Goal: Task Accomplishment & Management: Manage account settings

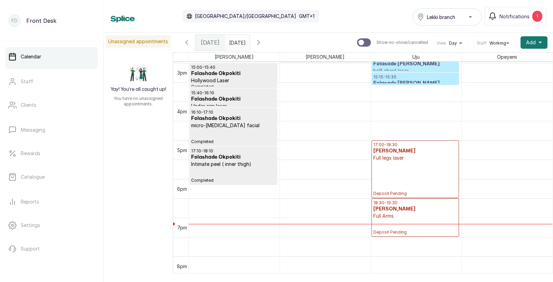
scroll to position [590, 0]
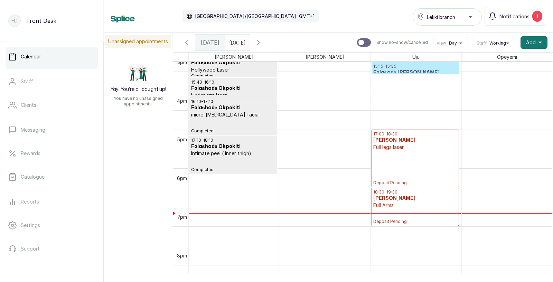
click at [407, 165] on div "17:00 - 18:30 [PERSON_NAME] nnanta Full legs laser Deposit Pending" at bounding box center [415, 158] width 84 height 54
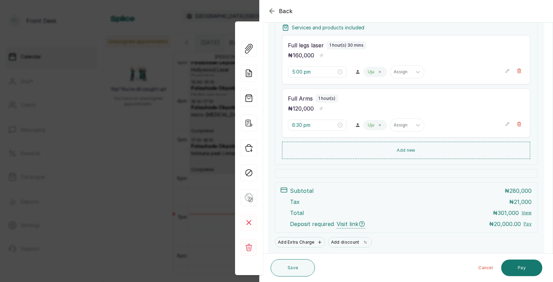
scroll to position [108, 0]
click at [350, 241] on button "Add discount" at bounding box center [350, 243] width 44 height 10
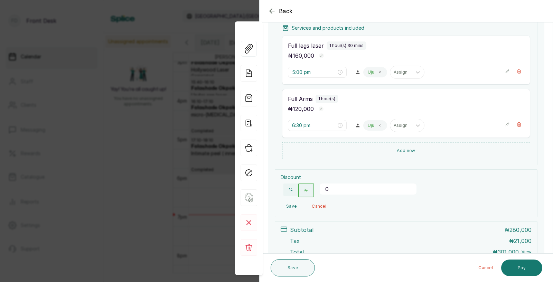
click at [350, 193] on input "0" at bounding box center [368, 189] width 97 height 11
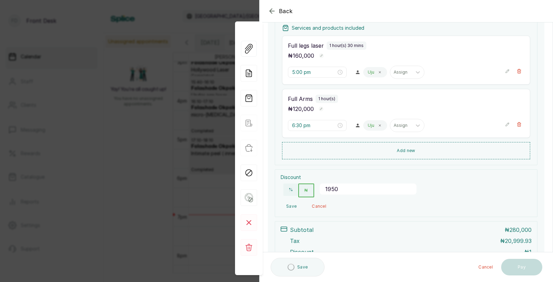
type input "19500"
click at [289, 202] on button "Save" at bounding box center [291, 206] width 21 height 12
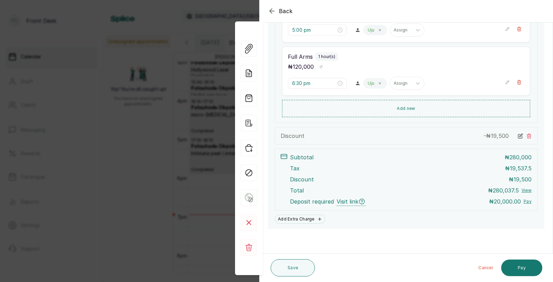
scroll to position [151, 0]
click at [290, 266] on button "Save" at bounding box center [293, 267] width 44 height 17
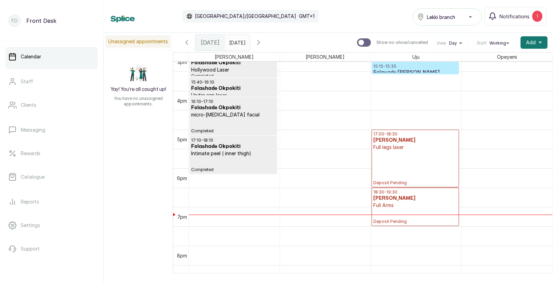
click at [401, 169] on div "17:00 - 18:30 [PERSON_NAME] nnanta Full legs laser Deposit Pending" at bounding box center [415, 158] width 84 height 54
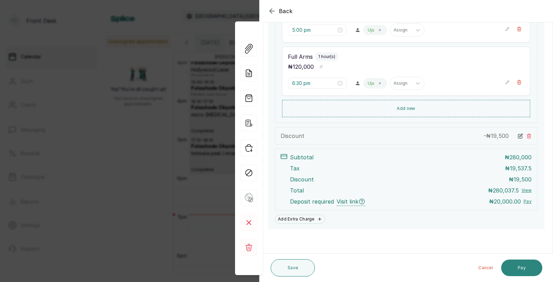
click at [525, 263] on button "Pay" at bounding box center [521, 268] width 41 height 17
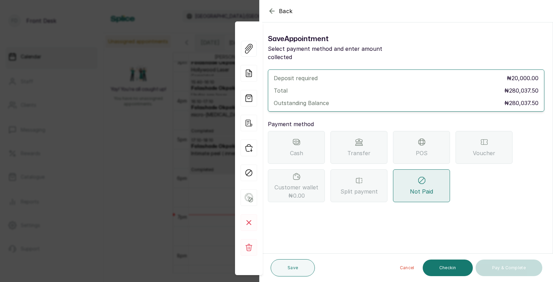
scroll to position [0, 0]
click at [363, 149] on span "Transfer" at bounding box center [358, 153] width 23 height 8
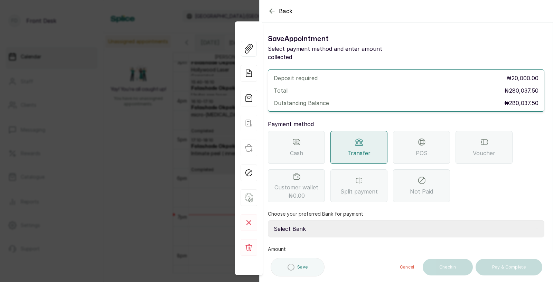
scroll to position [42, 0]
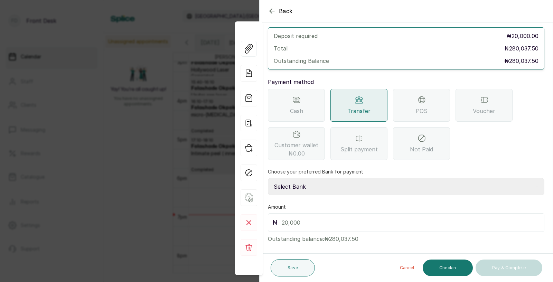
click at [326, 178] on select "Select Bank [PERSON_NAME] Fairmoney Microfinance Bank SKN ANALYTICS MED AESTH. …" at bounding box center [406, 186] width 277 height 17
select select "43272bc0-21c6-4b19-b9fb-c2093b8603c2"
click at [305, 218] on input "text" at bounding box center [411, 223] width 258 height 10
type input "20,000"
click at [297, 272] on button "Save" at bounding box center [293, 267] width 44 height 17
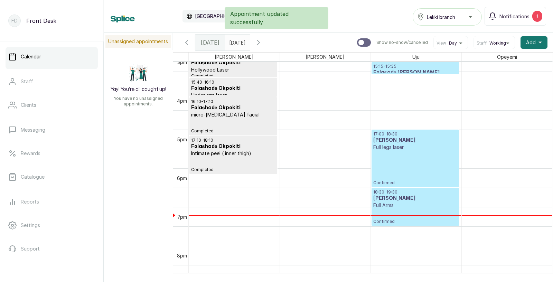
click at [409, 172] on div "17:00 - 18:30 Sophia nnanta Full legs laser Confirmed" at bounding box center [415, 158] width 84 height 54
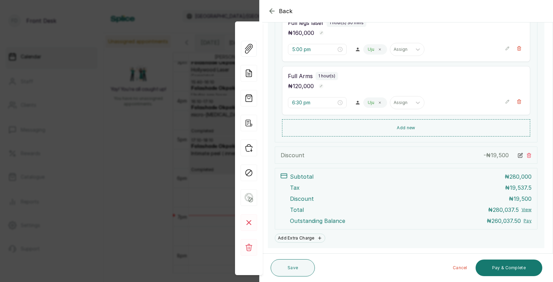
scroll to position [177, 0]
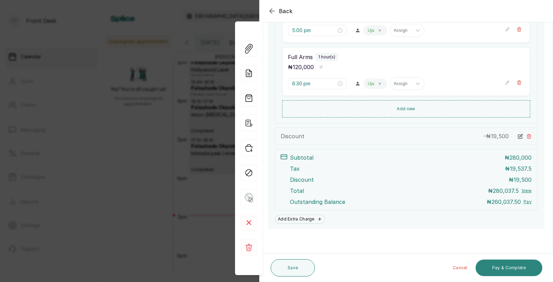
click at [501, 270] on button "Pay & Complete" at bounding box center [509, 268] width 67 height 17
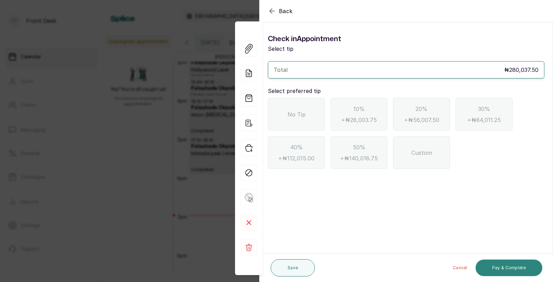
scroll to position [0, 0]
click at [273, 11] on icon "button" at bounding box center [272, 11] width 4 height 4
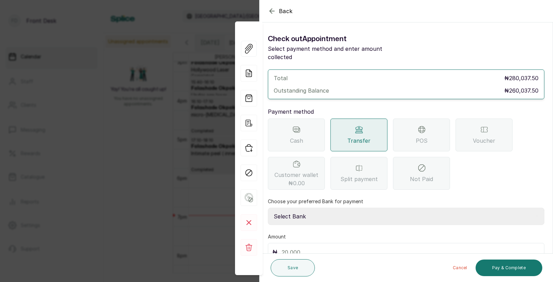
scroll to position [29, 0]
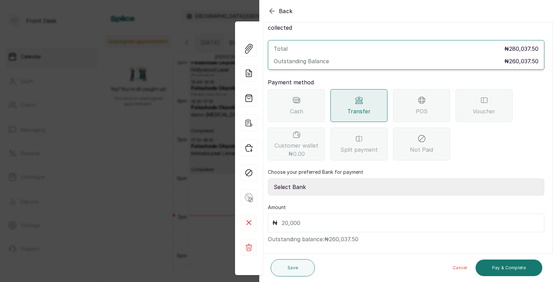
click at [316, 179] on select "Select Bank [PERSON_NAME] Fairmoney Microfinance Bank SKN ANALYTICS MED AESTH. …" at bounding box center [406, 186] width 277 height 17
select select "43272bc0-21c6-4b19-b9fb-c2093b8603c2"
click at [296, 218] on input "text" at bounding box center [411, 223] width 258 height 10
type input "260,037.5"
click at [522, 269] on button "Pay & Complete" at bounding box center [509, 268] width 67 height 17
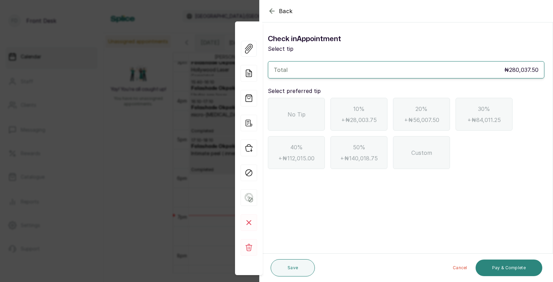
scroll to position [0, 0]
click at [288, 109] on div "No Tip" at bounding box center [296, 114] width 57 height 33
click at [509, 264] on button "Pay & Complete" at bounding box center [509, 268] width 67 height 17
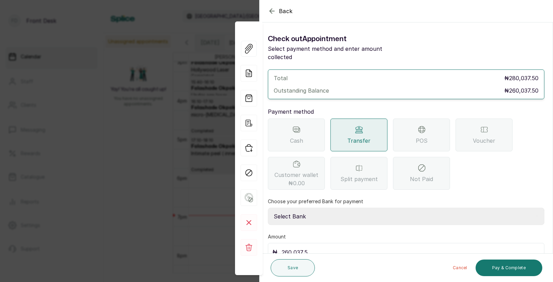
scroll to position [29, 0]
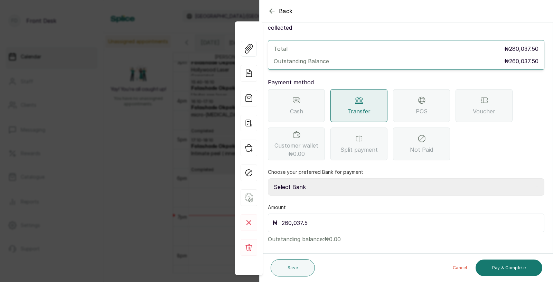
click at [329, 181] on select "Select Bank [PERSON_NAME] Fairmoney Microfinance Bank SKN ANALYTICS MED AESTH. …" at bounding box center [406, 186] width 277 height 17
select select "43272bc0-21c6-4b19-b9fb-c2093b8603c2"
click at [497, 266] on button "Pay & Complete" at bounding box center [509, 268] width 67 height 17
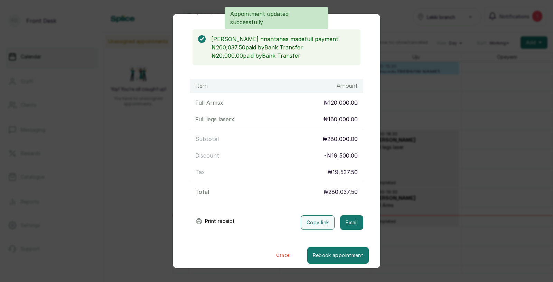
scroll to position [59, 0]
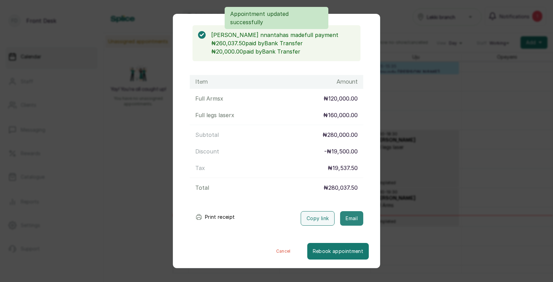
click at [348, 217] on button "Email" at bounding box center [351, 218] width 23 height 15
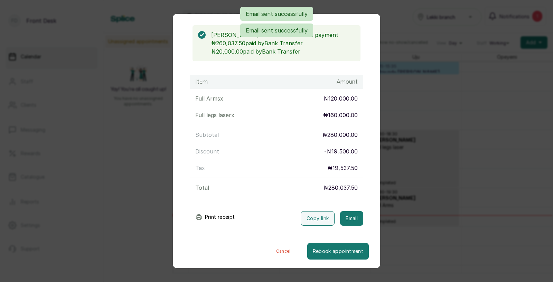
click at [416, 221] on div "Transaction Details Booking ID: # SP8P8qer Date: [DATE] ・ 5:00 PM Billed to: So…" at bounding box center [276, 141] width 553 height 282
